Goal: Navigation & Orientation: Understand site structure

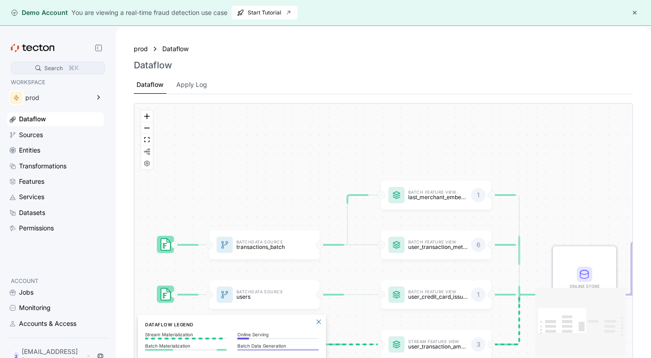
click at [61, 68] on div "Search" at bounding box center [53, 68] width 19 height 9
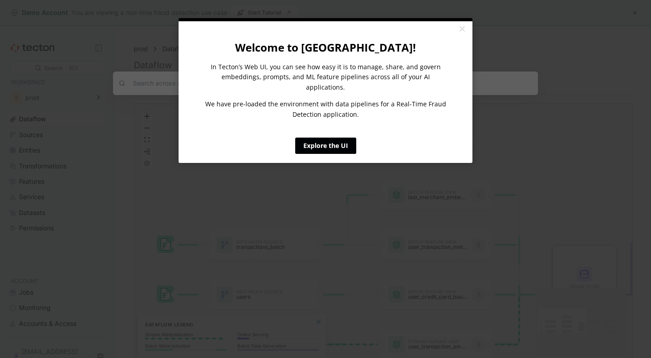
click at [334, 140] on link "Explore the UI" at bounding box center [325, 145] width 61 height 16
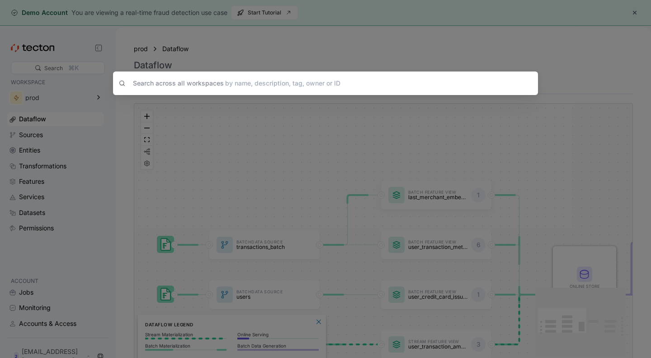
click at [258, 110] on div "Search across all workspaces by name, description, tag, owner or ID" at bounding box center [325, 179] width 651 height 358
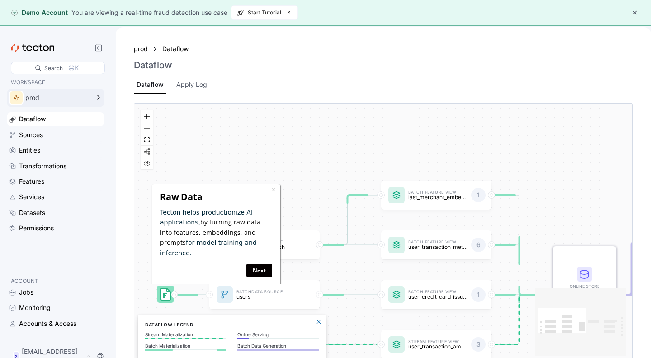
click at [91, 101] on div "prod" at bounding box center [55, 98] width 97 height 18
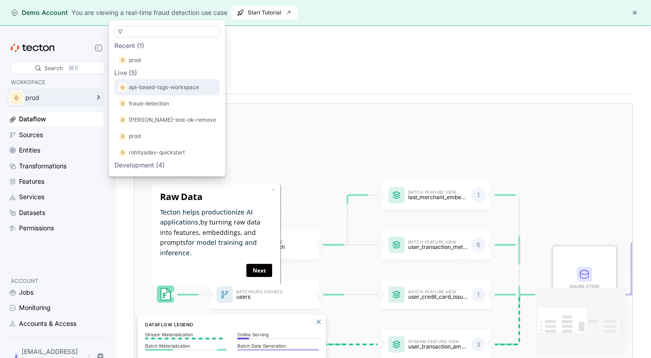
click at [145, 89] on p "api-based-tsgs-workspace" at bounding box center [164, 87] width 70 height 9
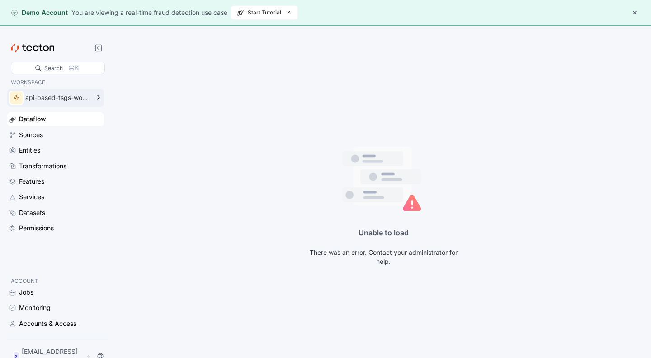
click at [93, 102] on div "api-based-tsgs-workspace" at bounding box center [55, 98] width 97 height 18
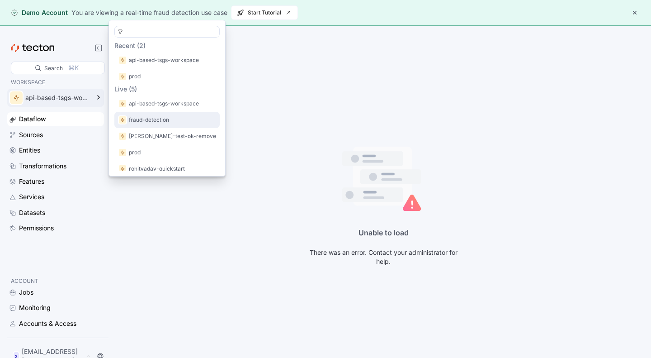
click at [172, 118] on div "fraud-detection" at bounding box center [167, 119] width 98 height 9
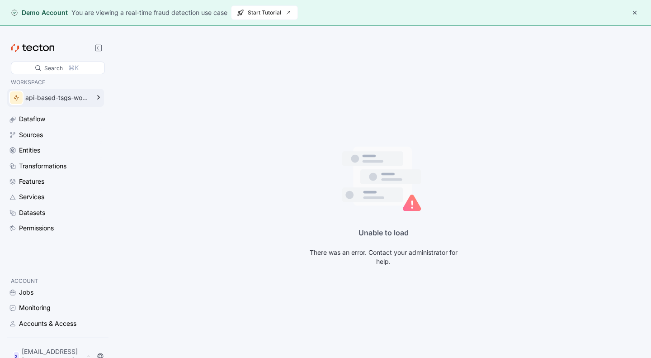
click at [61, 102] on div "api-based-tsgs-workspace" at bounding box center [49, 98] width 84 height 18
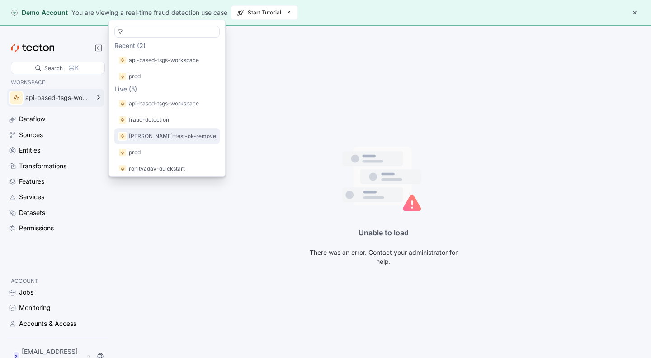
click at [146, 130] on div "[PERSON_NAME]-test-ok-remove" at bounding box center [166, 136] width 105 height 16
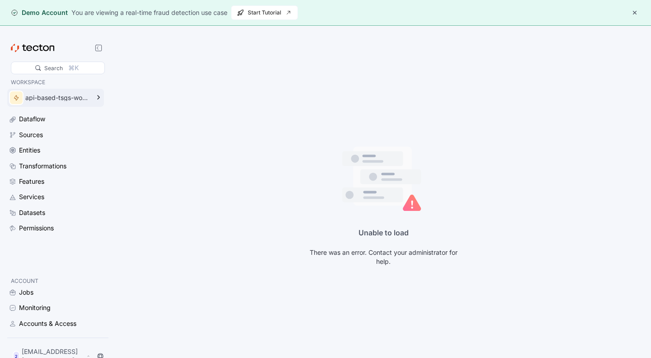
click at [87, 100] on div "api-based-tsgs-workspace" at bounding box center [57, 97] width 64 height 6
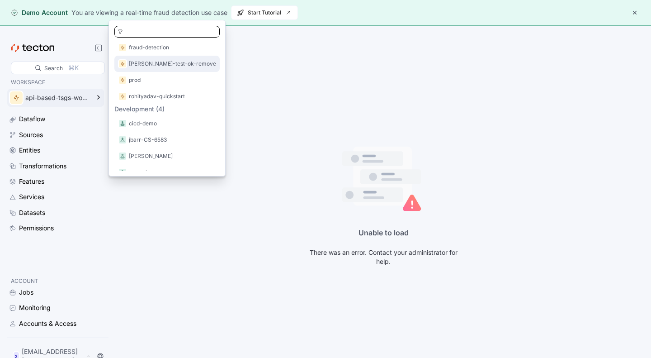
scroll to position [82, 0]
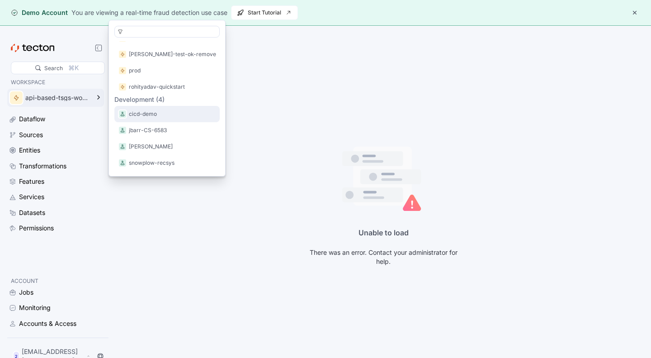
click at [156, 113] on p "cicd-demo" at bounding box center [143, 113] width 28 height 9
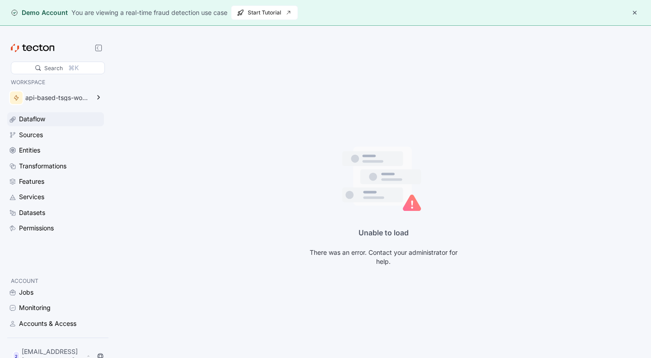
click at [24, 113] on div "Dataflow" at bounding box center [55, 119] width 97 height 14
click at [67, 94] on div "api-based-tsgs-workspace" at bounding box center [57, 97] width 64 height 6
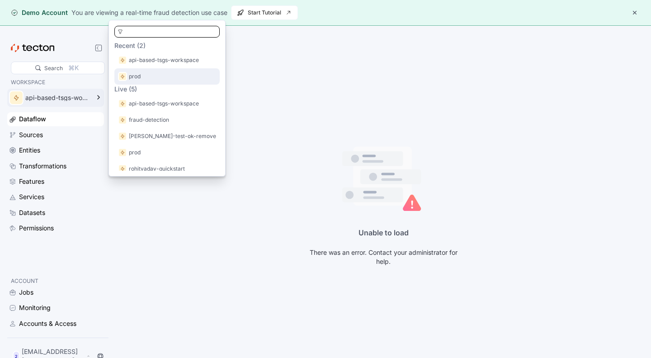
scroll to position [82, 0]
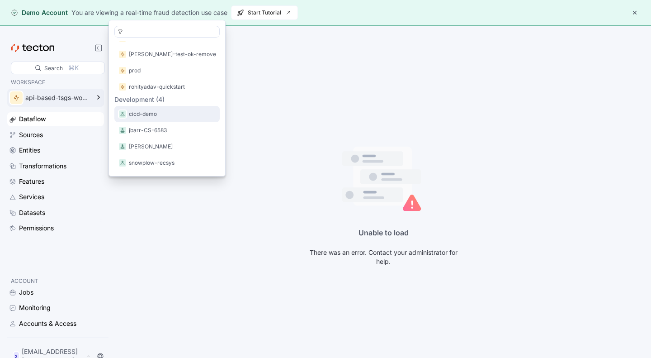
click at [144, 116] on p "cicd-demo" at bounding box center [143, 113] width 28 height 9
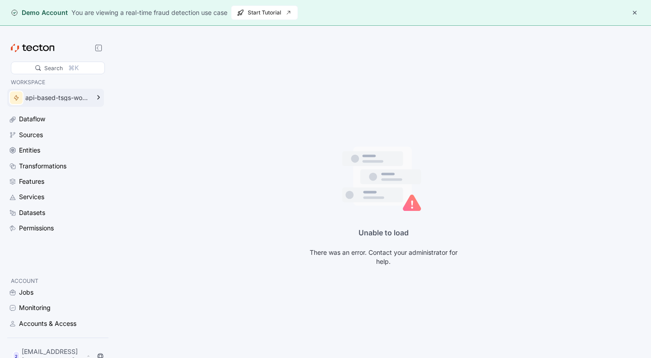
click at [70, 101] on div "api-based-tsgs-workspace" at bounding box center [49, 98] width 84 height 18
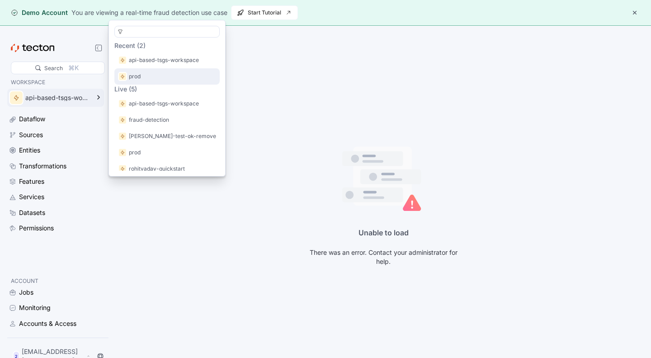
click at [179, 73] on div "prod" at bounding box center [167, 76] width 98 height 9
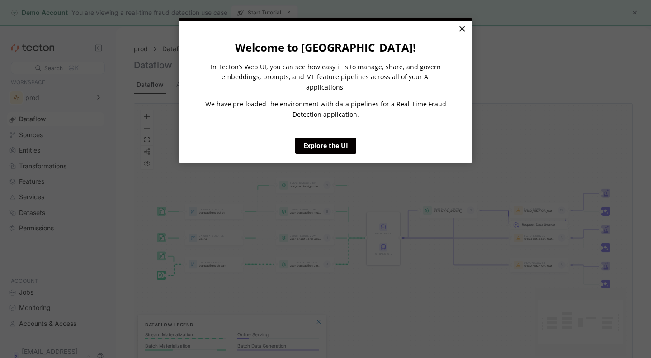
click at [458, 28] on link "×" at bounding box center [462, 29] width 16 height 16
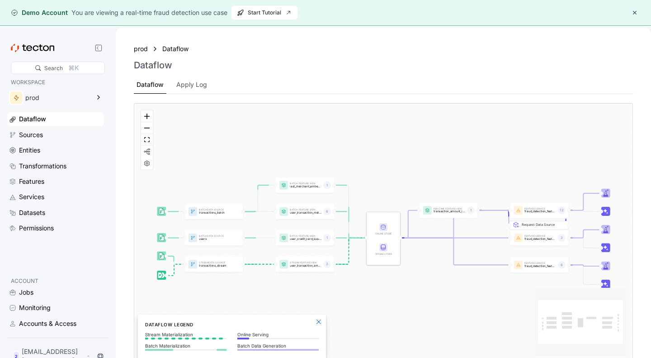
click at [545, 98] on div "prod Dataflow Dataflow Dataflow Apply Log" at bounding box center [383, 67] width 521 height 67
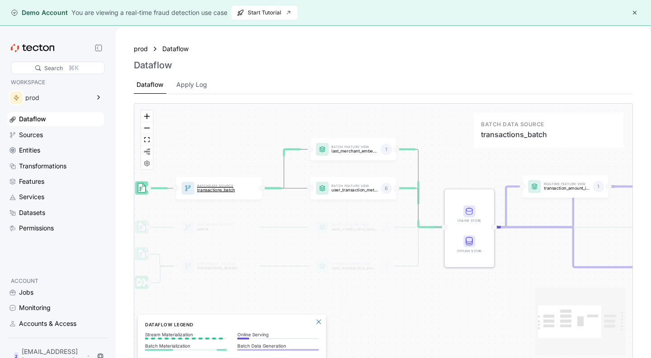
click at [222, 193] on div "Batch Data Source transactions_batch" at bounding box center [220, 188] width 52 height 14
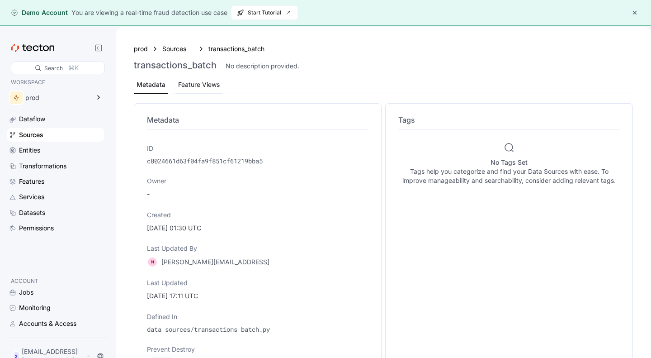
click at [198, 77] on div "Feature Views" at bounding box center [198, 85] width 47 height 18
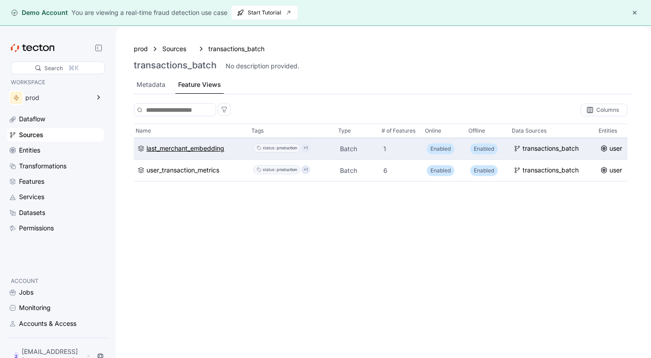
click at [184, 148] on div "last_merchant_embedding" at bounding box center [185, 148] width 78 height 10
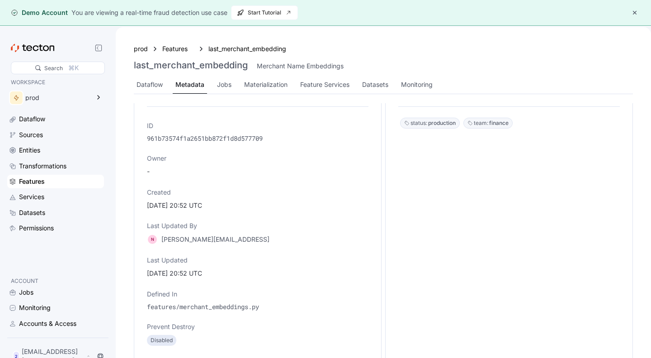
scroll to position [6, 0]
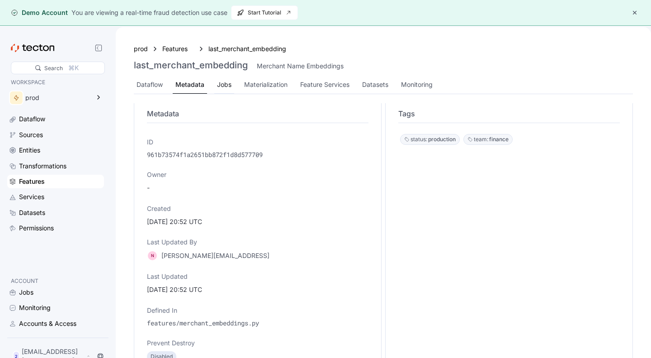
click at [221, 93] on div "Jobs" at bounding box center [224, 85] width 20 height 18
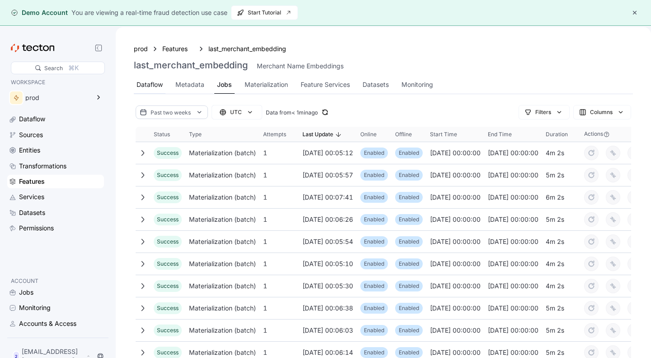
click at [143, 83] on div "Dataflow" at bounding box center [149, 85] width 26 height 10
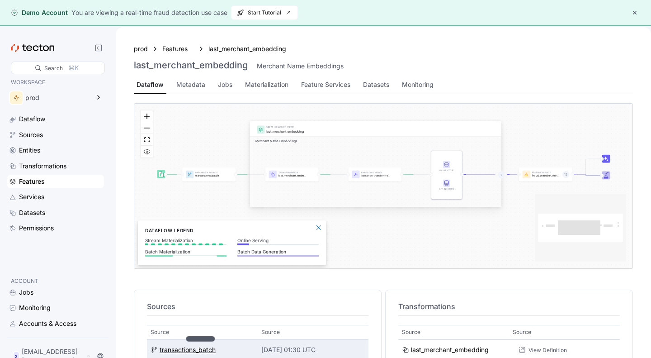
click at [193, 347] on div "transactions_batch" at bounding box center [188, 349] width 56 height 10
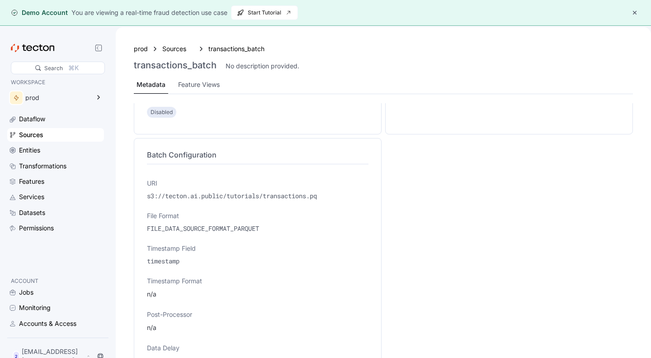
scroll to position [290, 0]
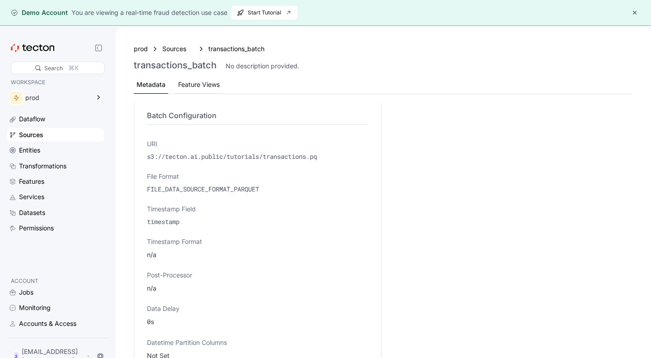
click at [205, 91] on div "Feature Views" at bounding box center [198, 85] width 47 height 18
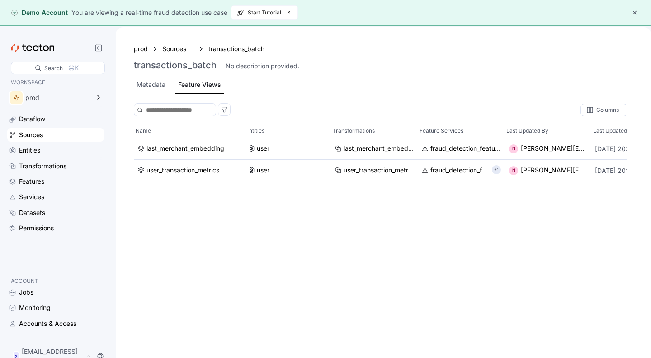
scroll to position [0, 390]
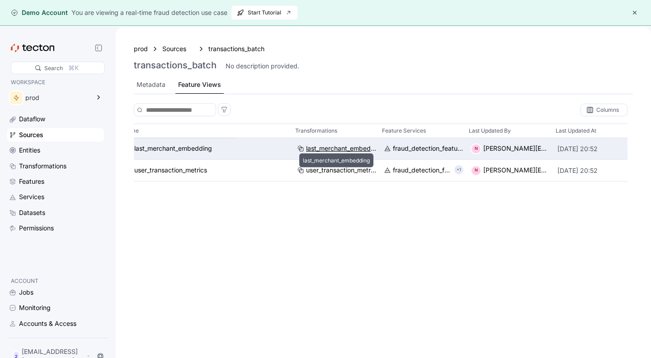
click at [344, 149] on div "last_merchant_embedding" at bounding box center [341, 148] width 71 height 10
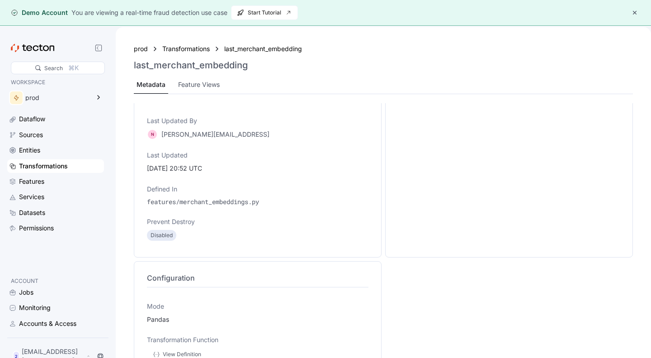
scroll to position [127, 0]
click at [165, 356] on div "View Definition" at bounding box center [182, 353] width 38 height 9
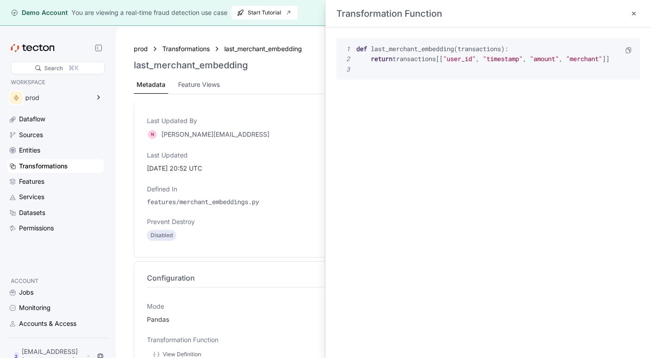
scroll to position [0, 21]
click at [630, 11] on icon at bounding box center [633, 13] width 7 height 7
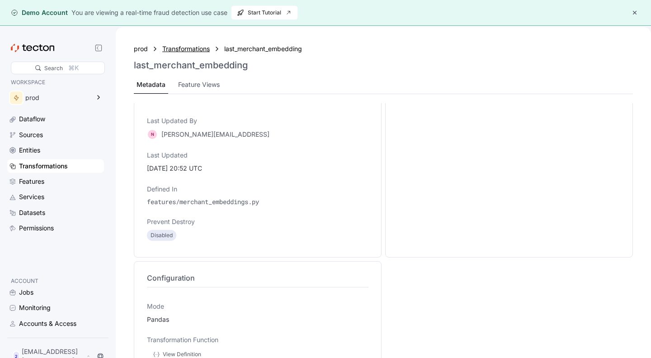
click at [200, 48] on div "Transformations" at bounding box center [185, 49] width 47 height 10
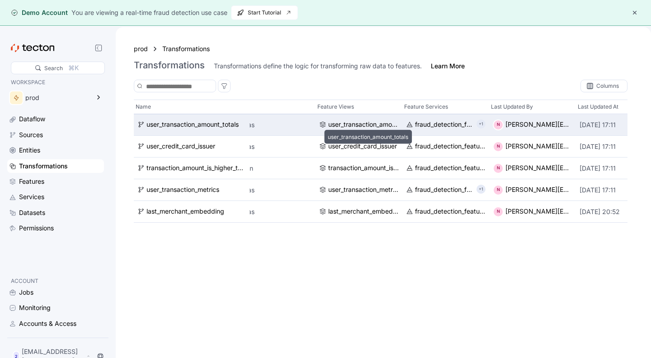
scroll to position [0, 112]
click at [331, 125] on div "user_transaction_amount_totals" at bounding box center [359, 125] width 71 height 10
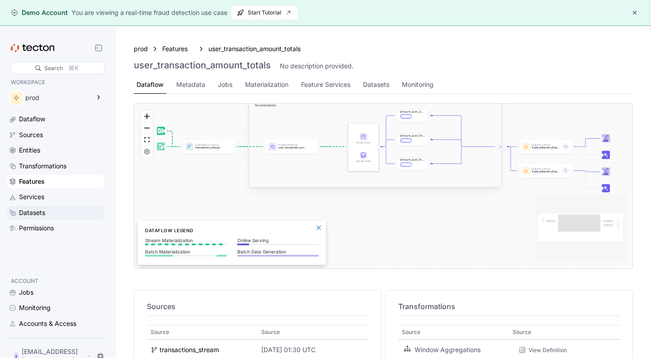
click at [27, 208] on div "Datasets" at bounding box center [32, 212] width 26 height 10
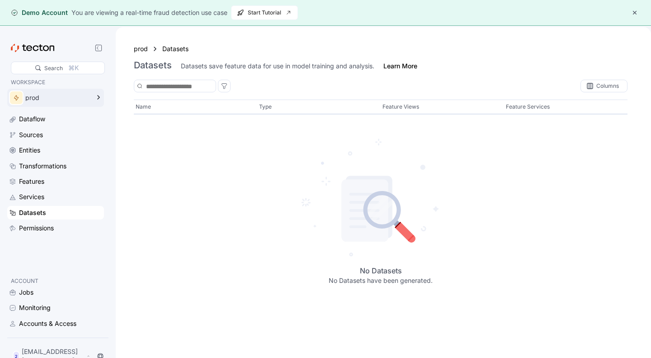
click at [101, 97] on icon at bounding box center [98, 97] width 11 height 11
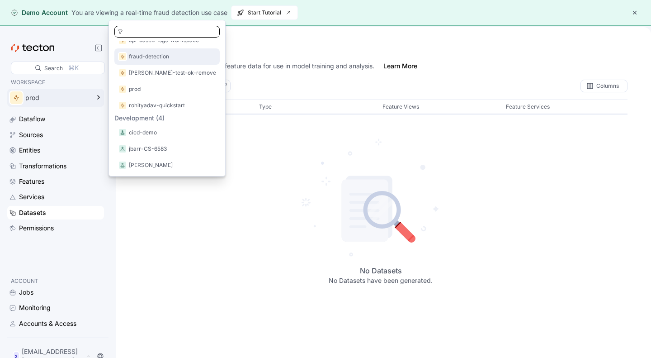
scroll to position [64, 0]
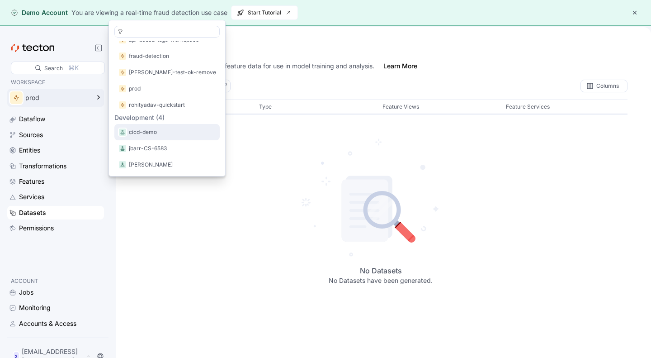
click at [151, 130] on p "cicd-demo" at bounding box center [143, 131] width 28 height 9
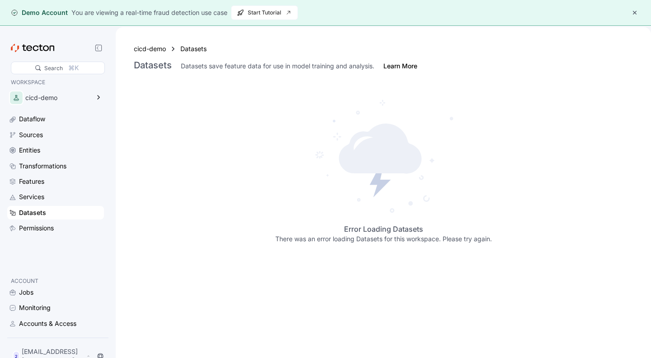
click at [195, 147] on div "Error Loading Datasets There was an error loading Datasets for this workspace. …" at bounding box center [383, 169] width 499 height 178
click at [94, 98] on icon at bounding box center [98, 97] width 11 height 11
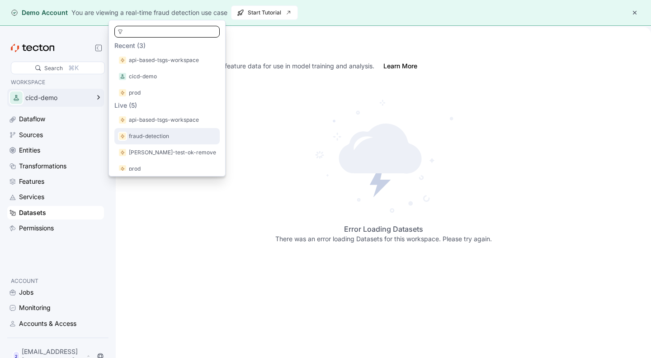
scroll to position [40, 0]
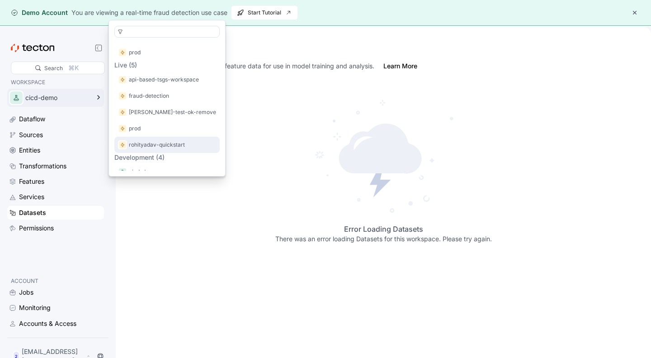
click at [161, 145] on p "rohityadav-quickstart" at bounding box center [157, 144] width 56 height 9
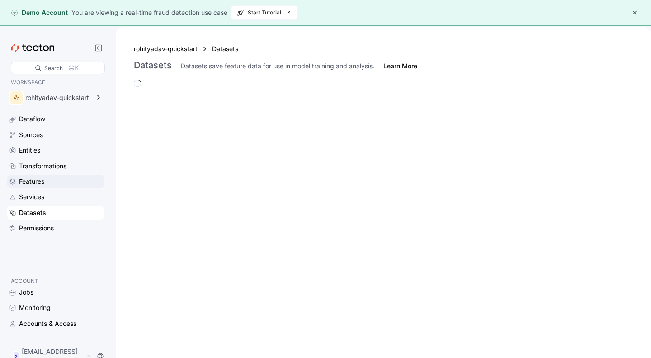
click at [53, 180] on div "Features" at bounding box center [60, 181] width 83 height 10
click at [64, 96] on div "rohityadav-quickstart" at bounding box center [57, 97] width 64 height 6
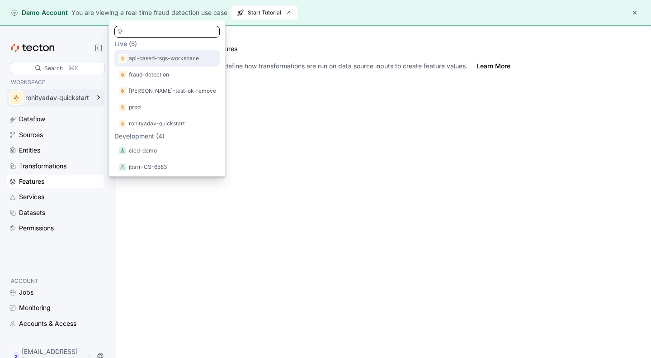
scroll to position [76, 0]
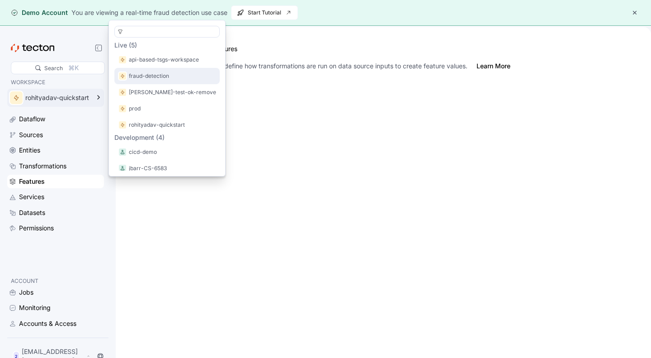
click at [168, 71] on p "fraud-detection" at bounding box center [149, 75] width 40 height 9
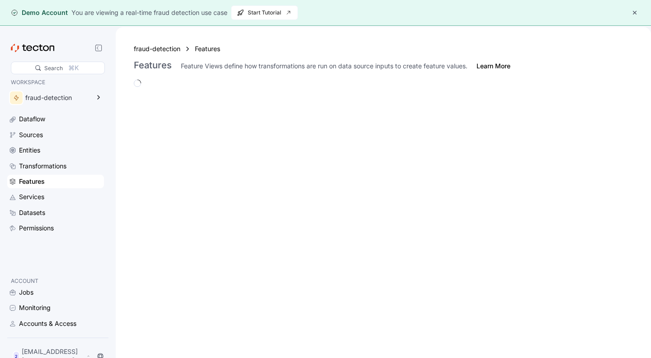
click at [477, 294] on div at bounding box center [383, 229] width 521 height 298
click at [31, 162] on div "Transformations" at bounding box center [42, 166] width 47 height 10
click at [101, 100] on icon at bounding box center [98, 97] width 11 height 11
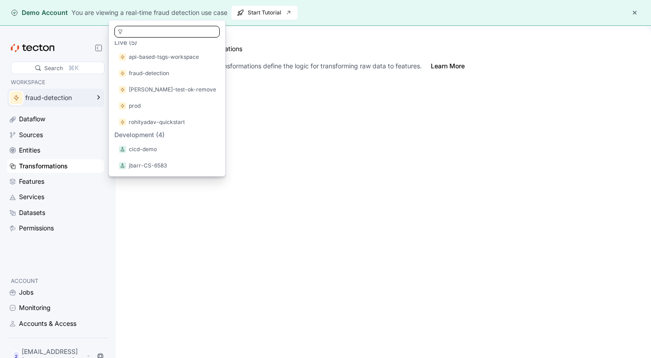
scroll to position [97, 0]
